Goal: Browse casually: Explore the website without a specific task or goal

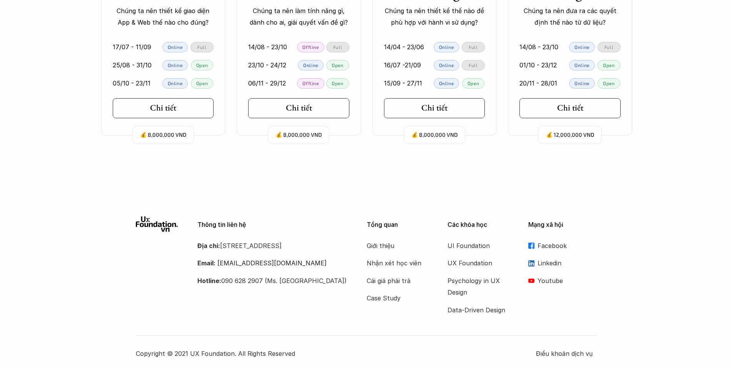
scroll to position [1730, 0]
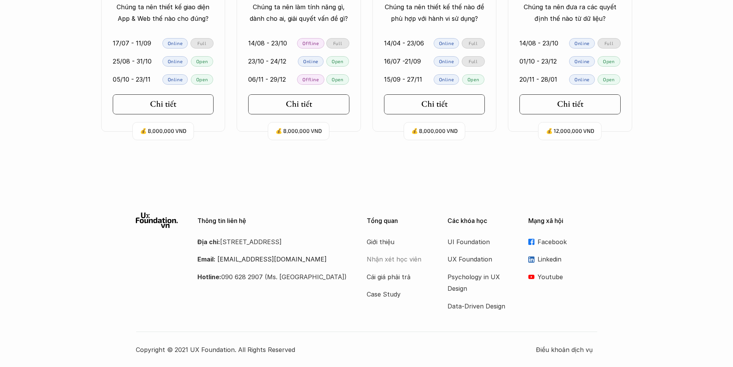
click at [378, 257] on p "Nhận xét học viên" at bounding box center [398, 259] width 62 height 12
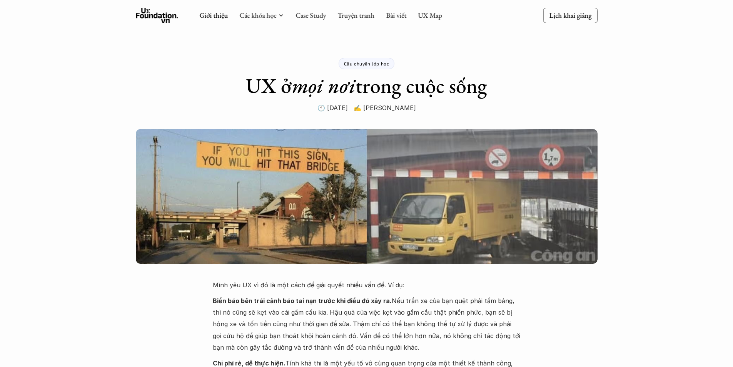
scroll to position [1730, 0]
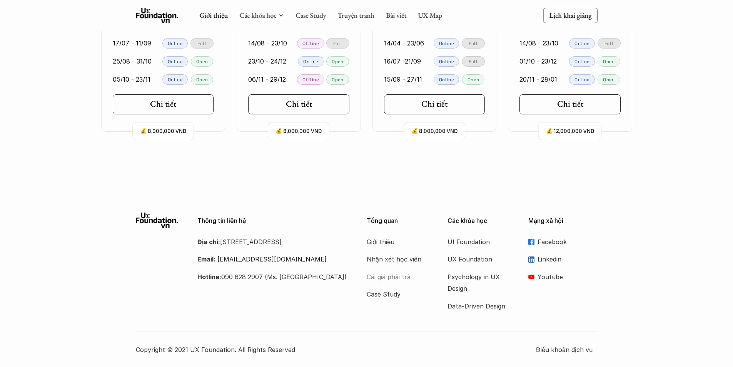
click at [380, 277] on p "Cái giá phải trả" at bounding box center [398, 277] width 62 height 12
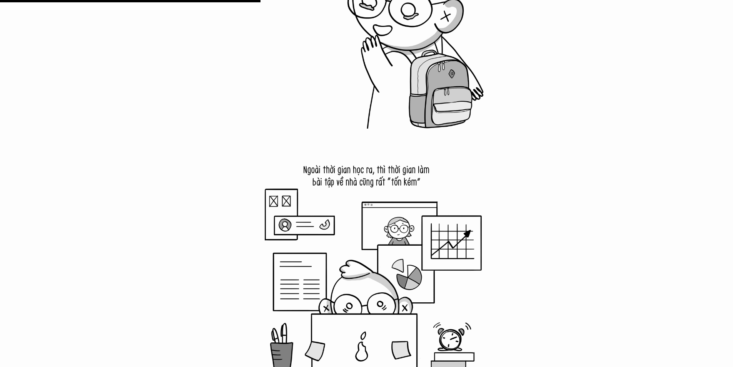
scroll to position [2926, 0]
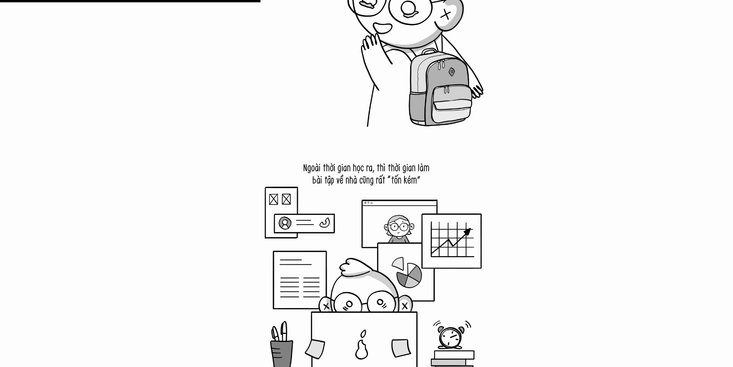
click at [348, 179] on img at bounding box center [367, 269] width 250 height 250
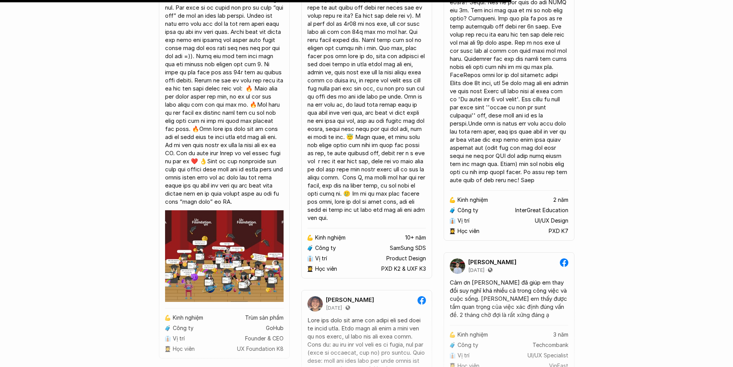
scroll to position [5736, 0]
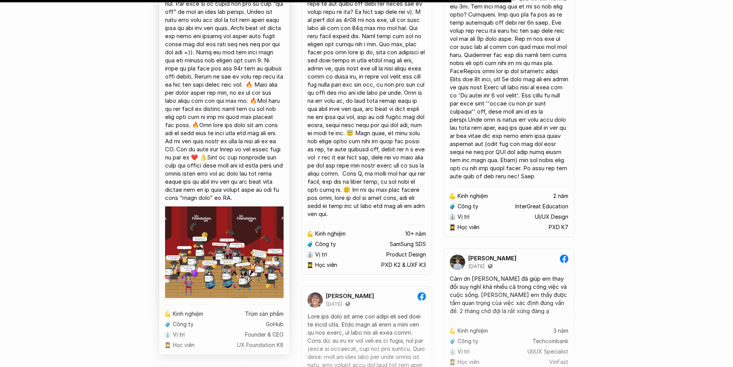
click at [259, 258] on img at bounding box center [224, 252] width 119 height 92
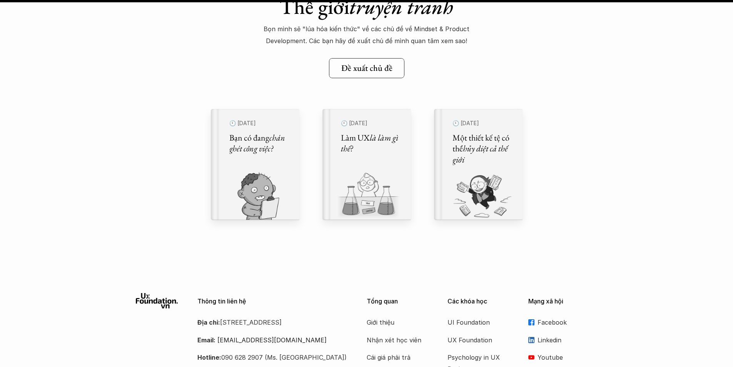
scroll to position [8700, 0]
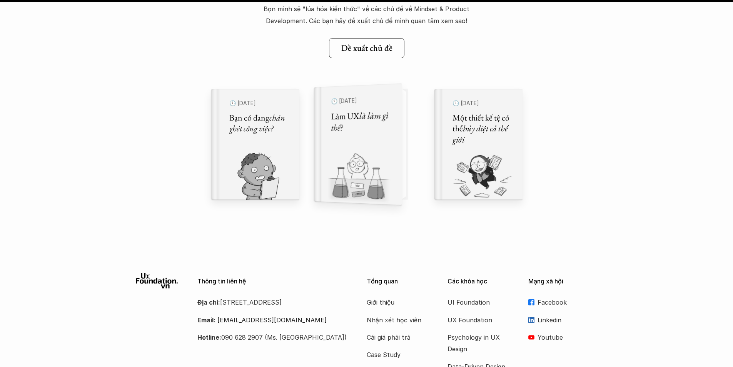
click at [368, 157] on img at bounding box center [353, 178] width 79 height 53
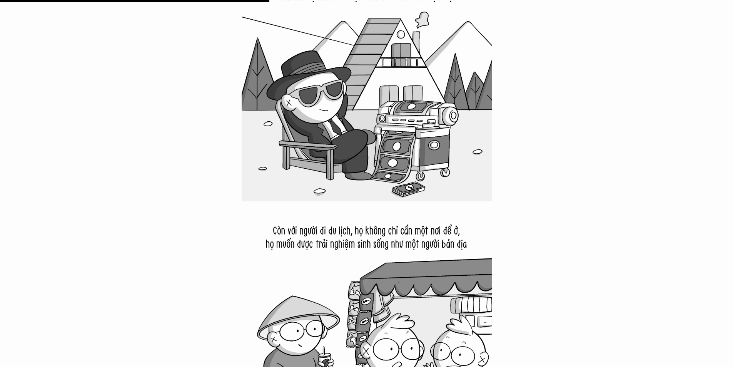
scroll to position [3272, 0]
